Goal: Transaction & Acquisition: Purchase product/service

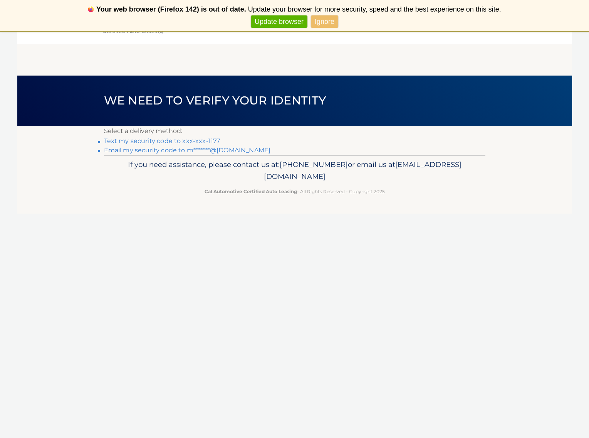
click at [201, 142] on link "Text my security code to xxx-xxx-1177" at bounding box center [162, 140] width 116 height 7
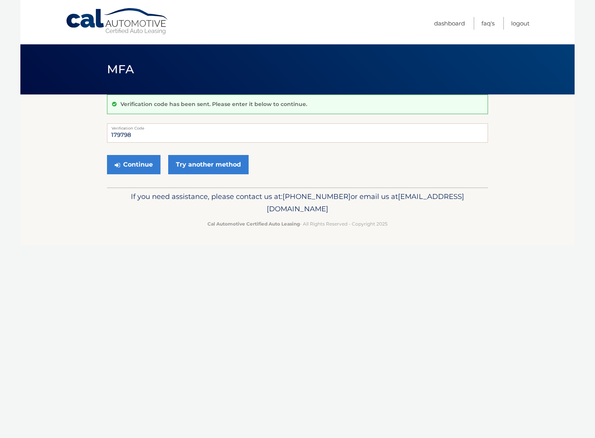
type input "179798"
click at [107, 155] on button "Continue" at bounding box center [134, 164] width 54 height 19
click at [142, 165] on button "Continue" at bounding box center [134, 164] width 54 height 19
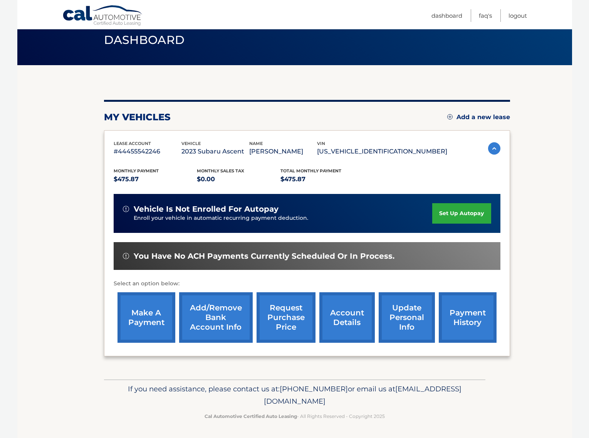
scroll to position [48, 0]
click at [144, 294] on link "make a payment" at bounding box center [146, 317] width 58 height 50
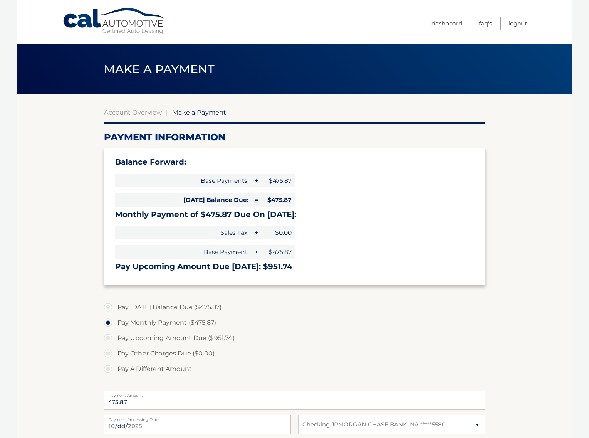
select select "YjdjYjcyZjktNTNkNi00NzU3LTkzNzUtM2JkMWY2MjY1NmM3"
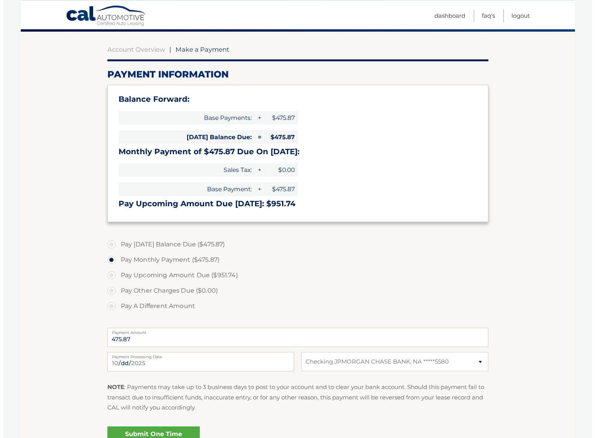
scroll to position [118, 0]
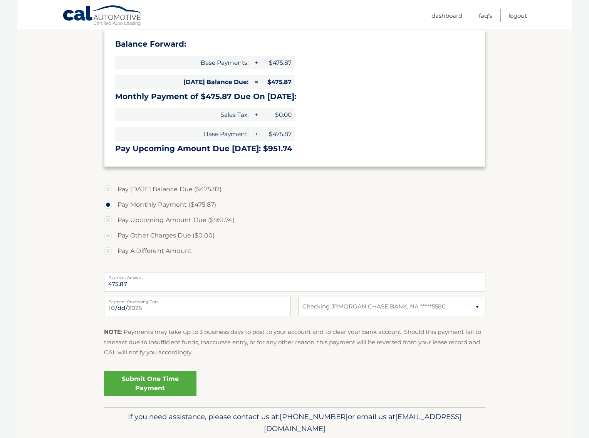
click at [153, 386] on link "Submit One Time Payment" at bounding box center [150, 383] width 92 height 25
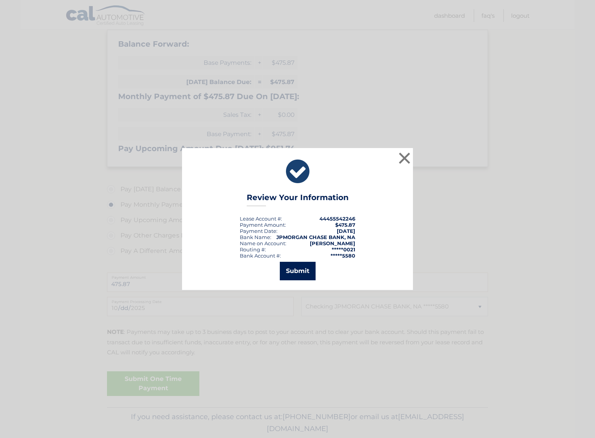
click at [299, 272] on button "Submit" at bounding box center [298, 271] width 36 height 18
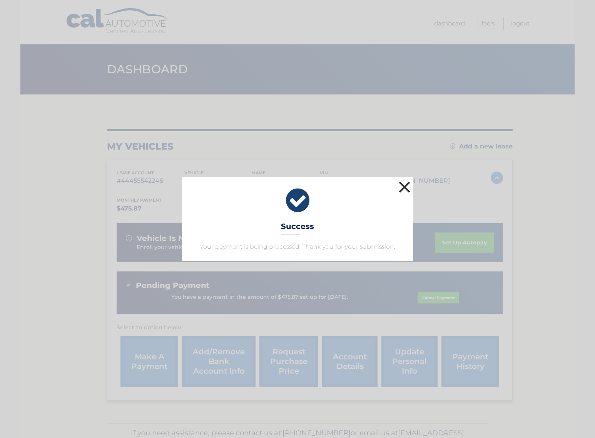
click at [409, 184] on button "×" at bounding box center [404, 186] width 15 height 15
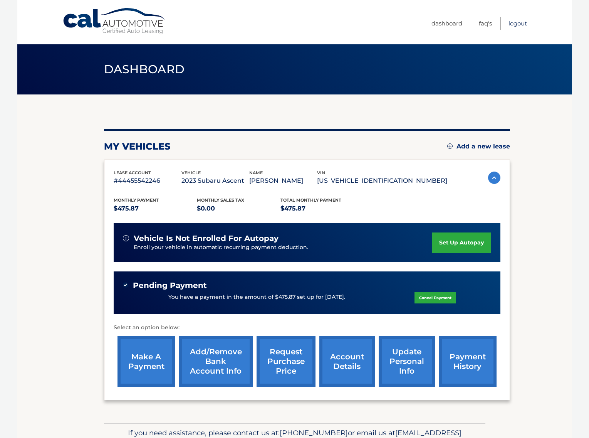
click at [516, 23] on link "Logout" at bounding box center [517, 23] width 18 height 13
